Goal: Information Seeking & Learning: Learn about a topic

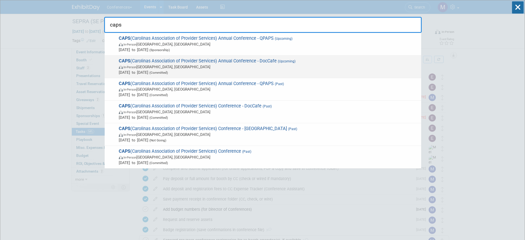
type input "caps"
click at [250, 60] on span "CAPS (Carolinas Association of Provider Services) Annual Conference - DocCafe (…" at bounding box center [267, 66] width 301 height 17
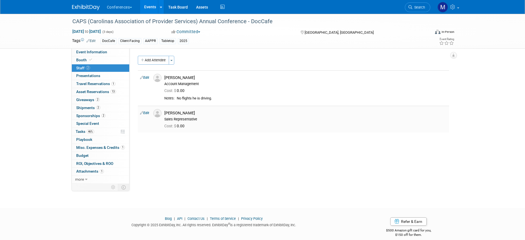
drag, startPoint x: 0, startPoint y: 0, endPoint x: 165, endPoint y: 109, distance: 197.9
click at [165, 109] on div "Damian Gordon Sales Representative" at bounding box center [305, 115] width 291 height 12
copy div "[PERSON_NAME]"
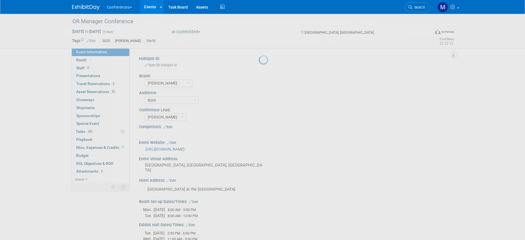
select select "[PERSON_NAME]"
select select "Both"
select select "[PERSON_NAME]"
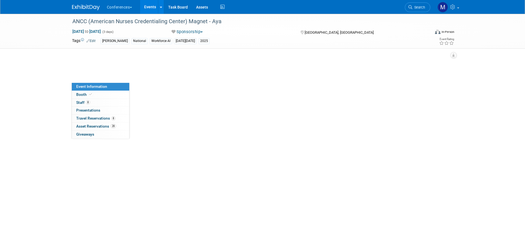
select select "[PERSON_NAME]"
select select "Both"
select select "[PERSON_NAME]"
